Goal: Task Accomplishment & Management: Use online tool/utility

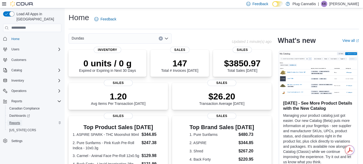
click at [17, 121] on span "Reports" at bounding box center [14, 123] width 11 height 4
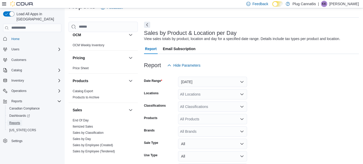
scroll to position [289, 0]
click at [89, 119] on span "End Of Day" at bounding box center [103, 119] width 65 height 6
click at [82, 118] on link "End Of Day" at bounding box center [81, 120] width 16 height 4
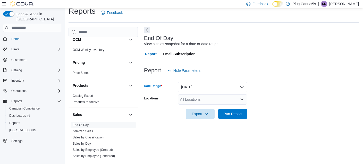
click at [199, 83] on button "[DATE]" at bounding box center [212, 87] width 69 height 10
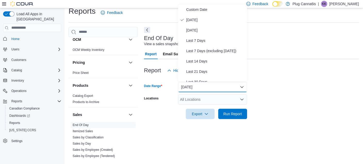
click at [199, 83] on button "[DATE]" at bounding box center [212, 87] width 69 height 10
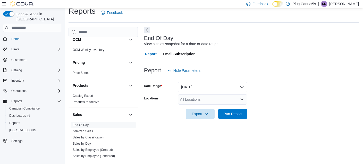
click at [199, 83] on button "[DATE]" at bounding box center [212, 87] width 69 height 10
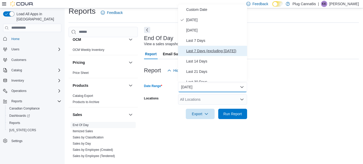
click at [219, 47] on button "Last 7 Days (excluding [DATE])" at bounding box center [212, 51] width 69 height 10
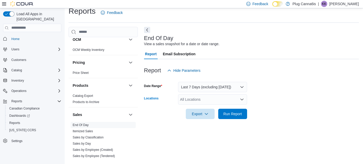
click at [230, 98] on div "All Locations" at bounding box center [212, 99] width 69 height 10
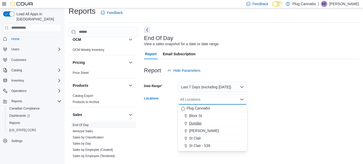
click at [216, 125] on div "Dundas" at bounding box center [212, 122] width 63 height 5
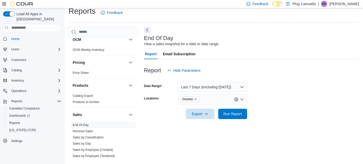
click at [271, 109] on form "Date Range Last 7 Days (excluding [DATE]) Locations Dundas Export Run Report" at bounding box center [251, 96] width 215 height 43
click at [226, 109] on span "Run Report" at bounding box center [232, 113] width 23 height 10
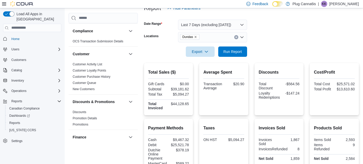
scroll to position [32, 0]
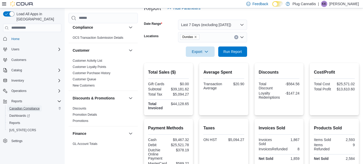
click at [34, 106] on span "Canadian Compliance" at bounding box center [24, 108] width 30 height 4
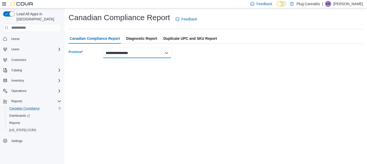
click at [140, 55] on select "**********" at bounding box center [136, 53] width 69 height 10
click at [208, 67] on div "**********" at bounding box center [215, 85] width 302 height 155
click at [32, 77] on div "Inventory" at bounding box center [35, 80] width 52 height 6
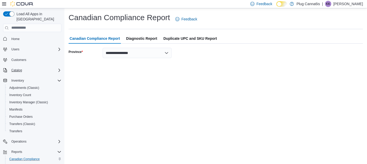
click at [46, 67] on div "Catalog" at bounding box center [35, 70] width 52 height 6
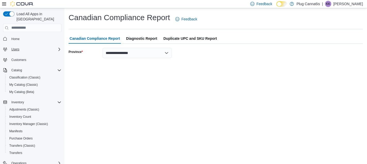
click at [53, 46] on div "Users" at bounding box center [35, 49] width 52 height 6
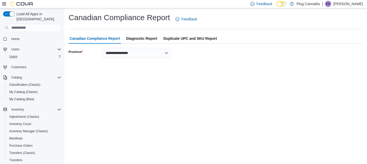
click at [50, 53] on div "Users" at bounding box center [34, 56] width 54 height 6
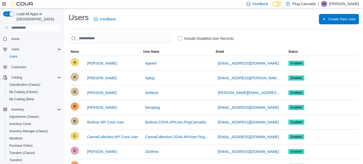
click at [348, 4] on p "[PERSON_NAME]" at bounding box center [344, 4] width 30 height 6
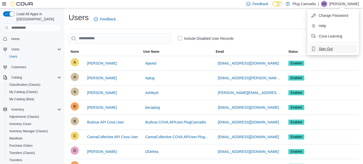
click at [328, 50] on span "Sign Out" at bounding box center [326, 48] width 14 height 5
